Goal: Contribute content

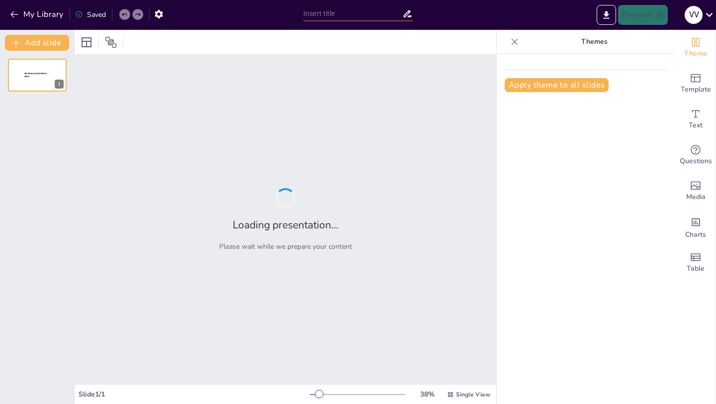
type input "Fem-ho Gran: La Nostra Ruta cap a [GEOGRAPHIC_DATA]"
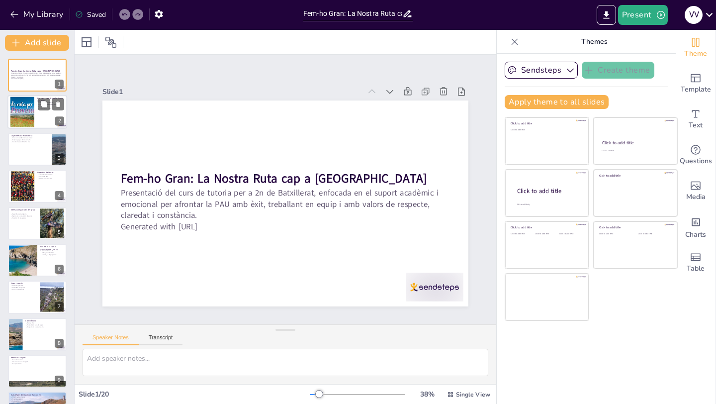
click at [45, 115] on div at bounding box center [37, 112] width 60 height 34
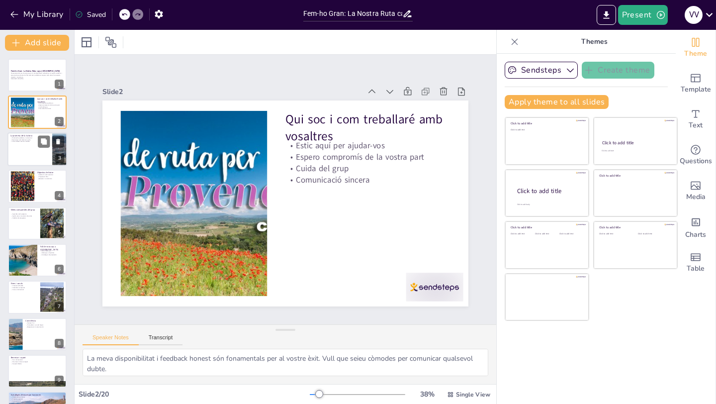
click at [45, 151] on div at bounding box center [37, 149] width 60 height 34
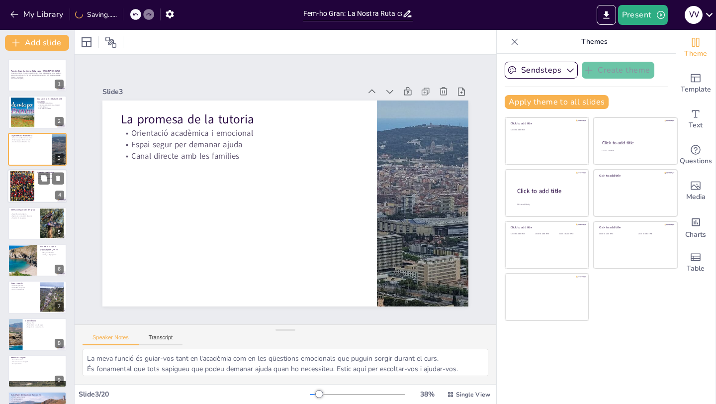
click at [39, 193] on div at bounding box center [37, 186] width 60 height 34
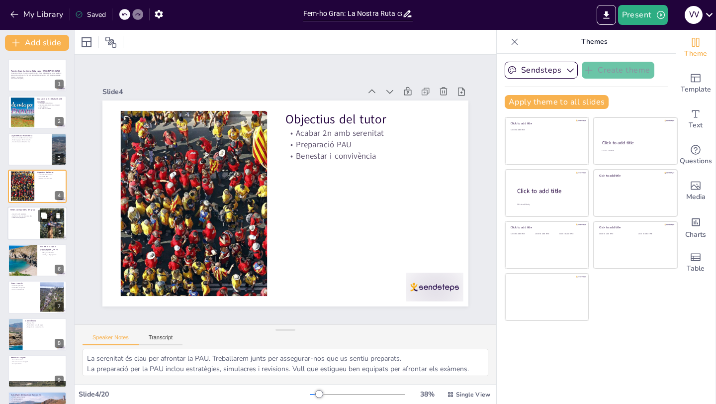
click at [25, 236] on div at bounding box center [37, 223] width 60 height 34
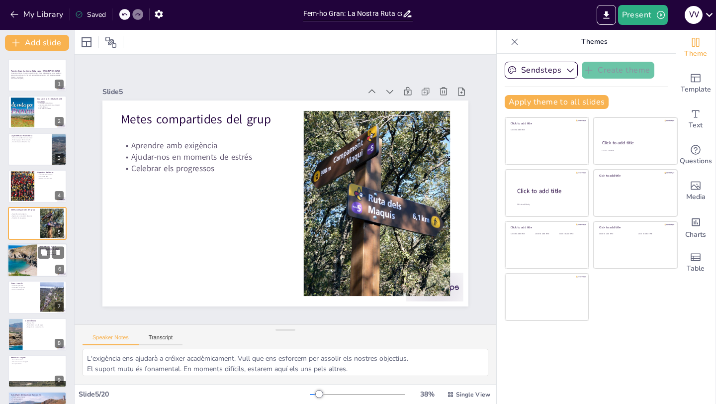
click at [43, 261] on div at bounding box center [37, 260] width 60 height 34
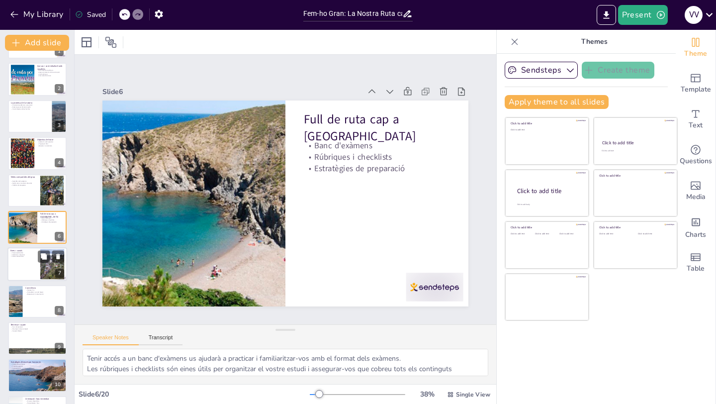
click at [24, 271] on div at bounding box center [37, 265] width 60 height 34
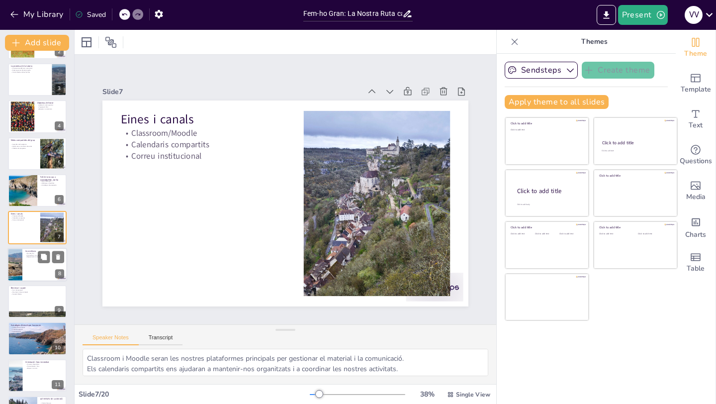
click at [32, 270] on div at bounding box center [37, 265] width 60 height 34
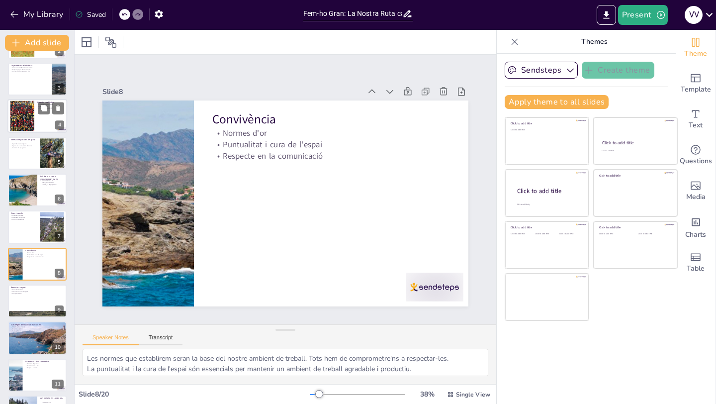
scroll to position [0, 0]
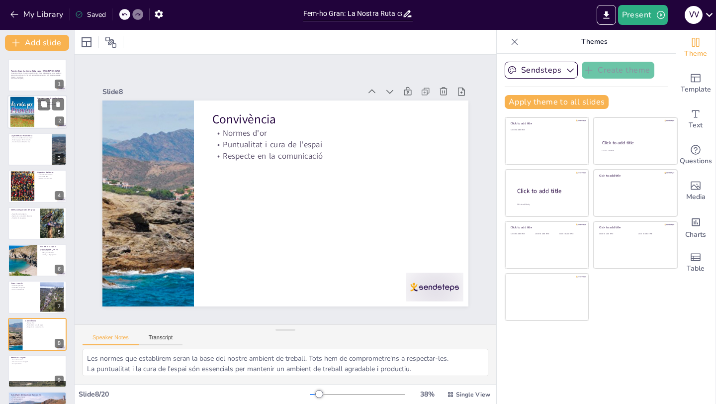
click at [29, 114] on div at bounding box center [22, 112] width 45 height 30
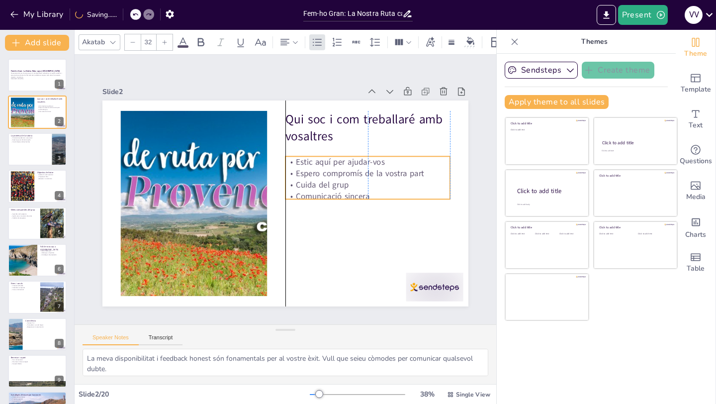
drag, startPoint x: 351, startPoint y: 148, endPoint x: 349, endPoint y: 164, distance: 16.5
click at [349, 164] on p "Estic aquí per ajudar-vos" at bounding box center [370, 207] width 149 height 92
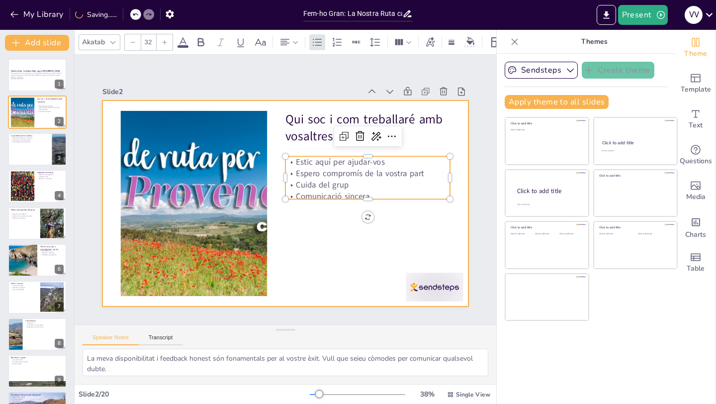
click at [354, 228] on div at bounding box center [297, 197] width 361 height 420
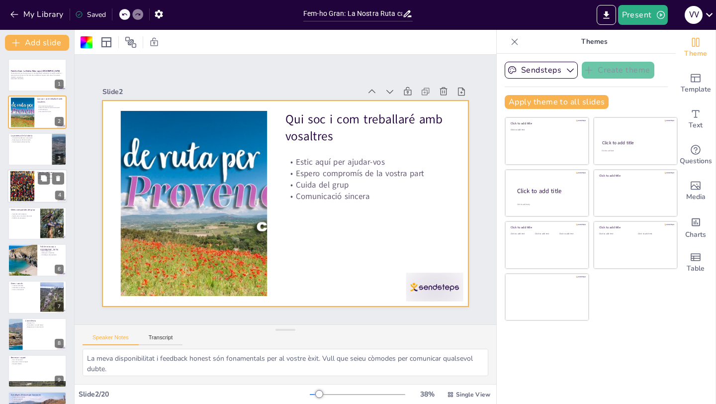
click at [38, 201] on div at bounding box center [37, 186] width 60 height 34
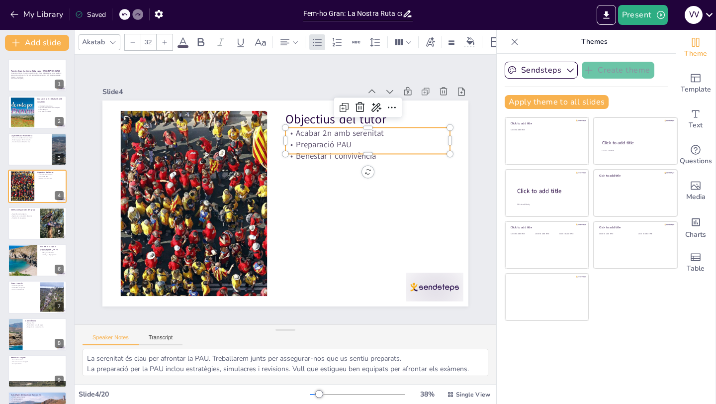
click at [247, 148] on p "Preparació PAU" at bounding box center [224, 118] width 45 height 164
click at [314, 156] on div at bounding box center [367, 158] width 165 height 8
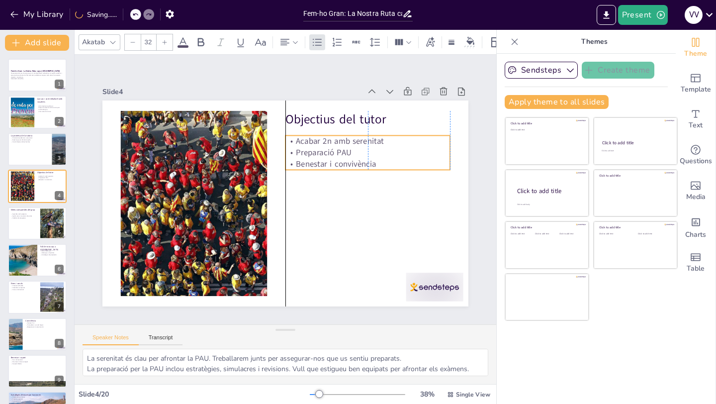
drag, startPoint x: 327, startPoint y: 136, endPoint x: 327, endPoint y: 144, distance: 8.0
click at [327, 198] on p "Acabar 2n amb serenitat" at bounding box center [315, 280] width 45 height 164
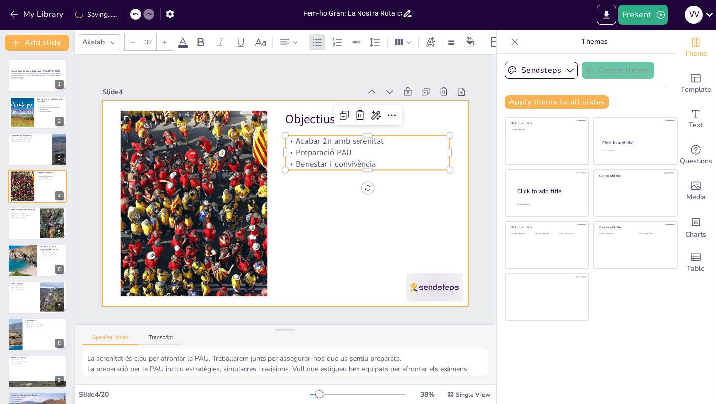
click at [326, 207] on div at bounding box center [296, 197] width 381 height 417
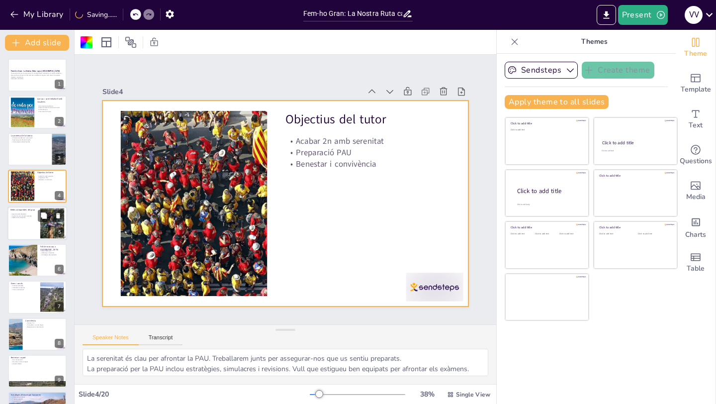
click at [36, 224] on div at bounding box center [37, 223] width 60 height 34
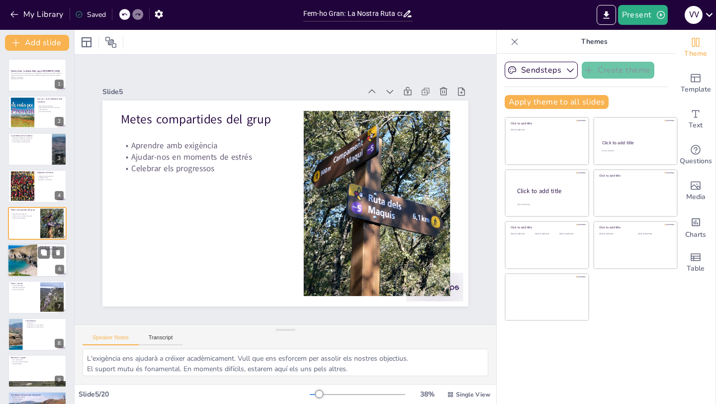
click at [23, 268] on div at bounding box center [22, 260] width 67 height 34
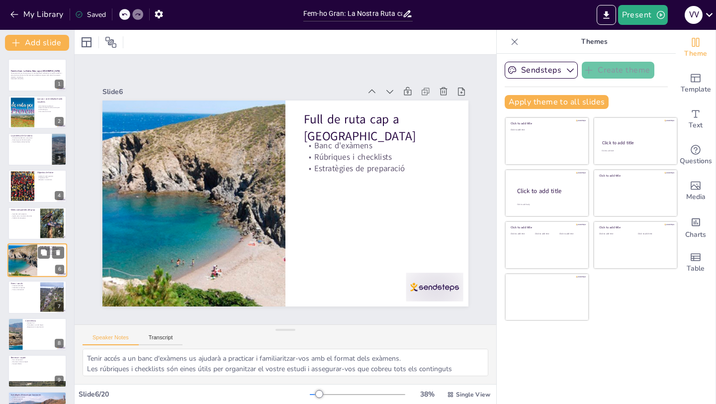
scroll to position [33, 0]
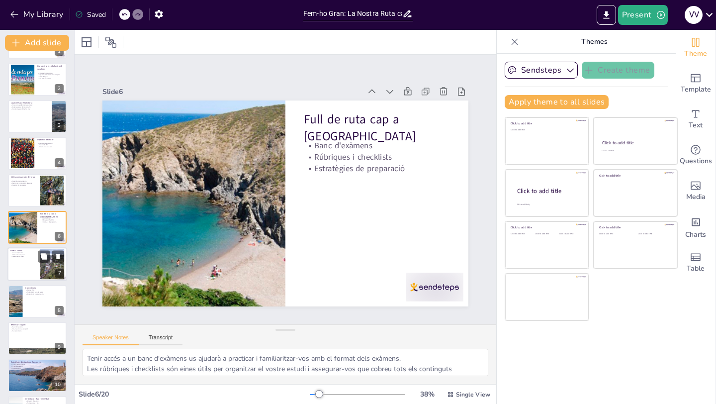
click at [23, 273] on div at bounding box center [37, 265] width 60 height 34
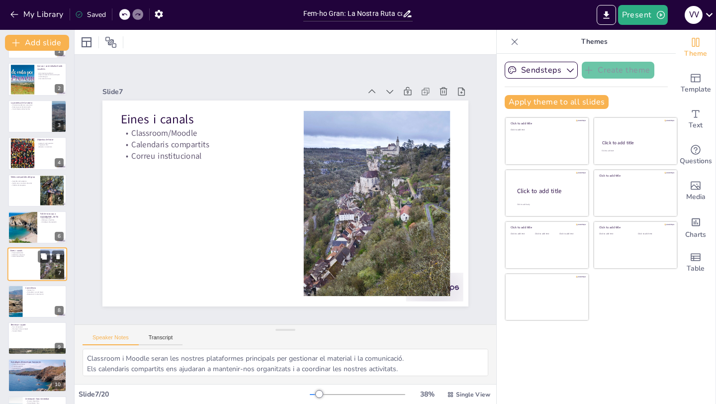
scroll to position [70, 0]
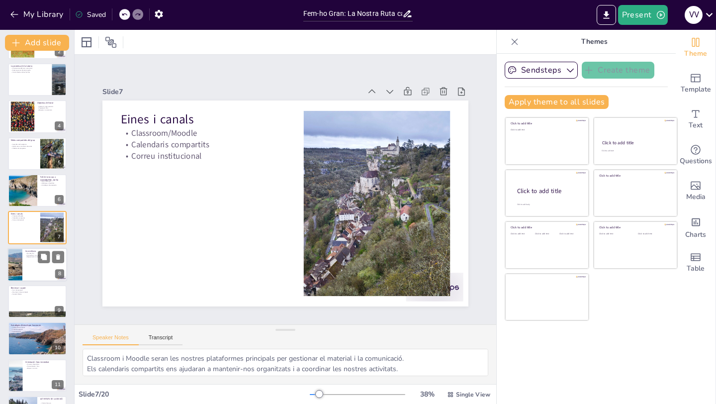
click at [36, 272] on div at bounding box center [37, 265] width 60 height 34
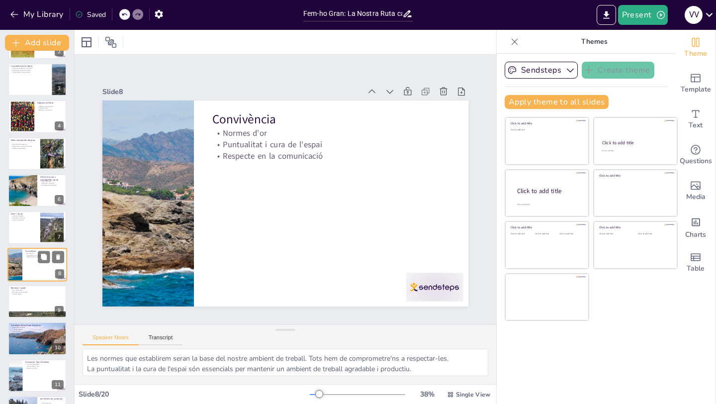
scroll to position [107, 0]
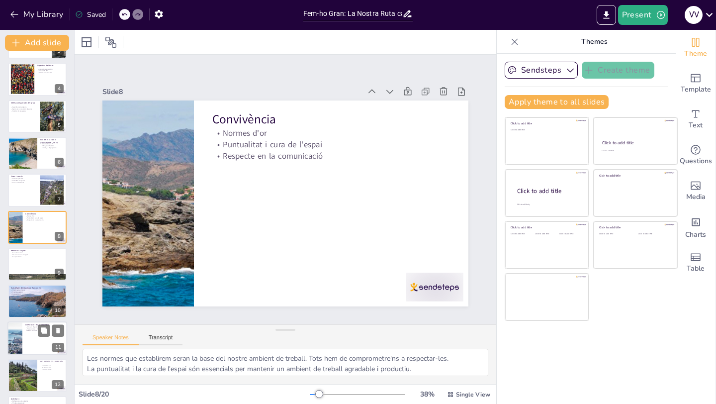
click at [26, 336] on div at bounding box center [37, 338] width 60 height 34
type textarea "Coneixer els diferents itineraris us ajudarà a prendre decisions informades sob…"
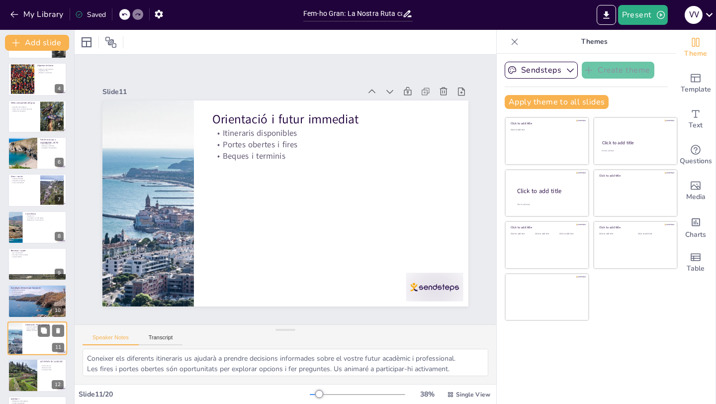
scroll to position [218, 0]
